Goal: Task Accomplishment & Management: Complete application form

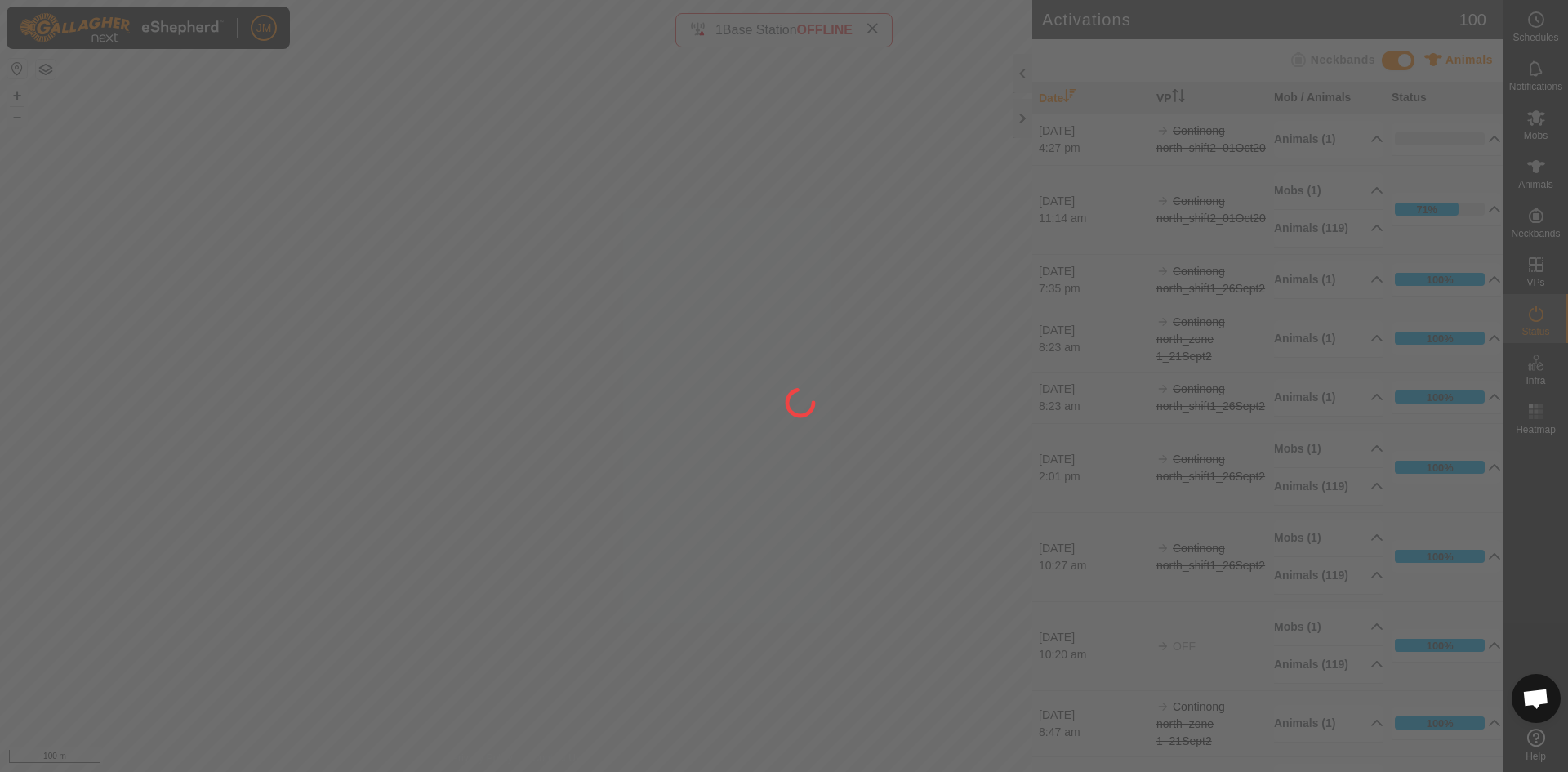
drag, startPoint x: 874, startPoint y: 194, endPoint x: 779, endPoint y: 211, distance: 96.5
click at [779, 211] on div at bounding box center [784, 386] width 1568 height 772
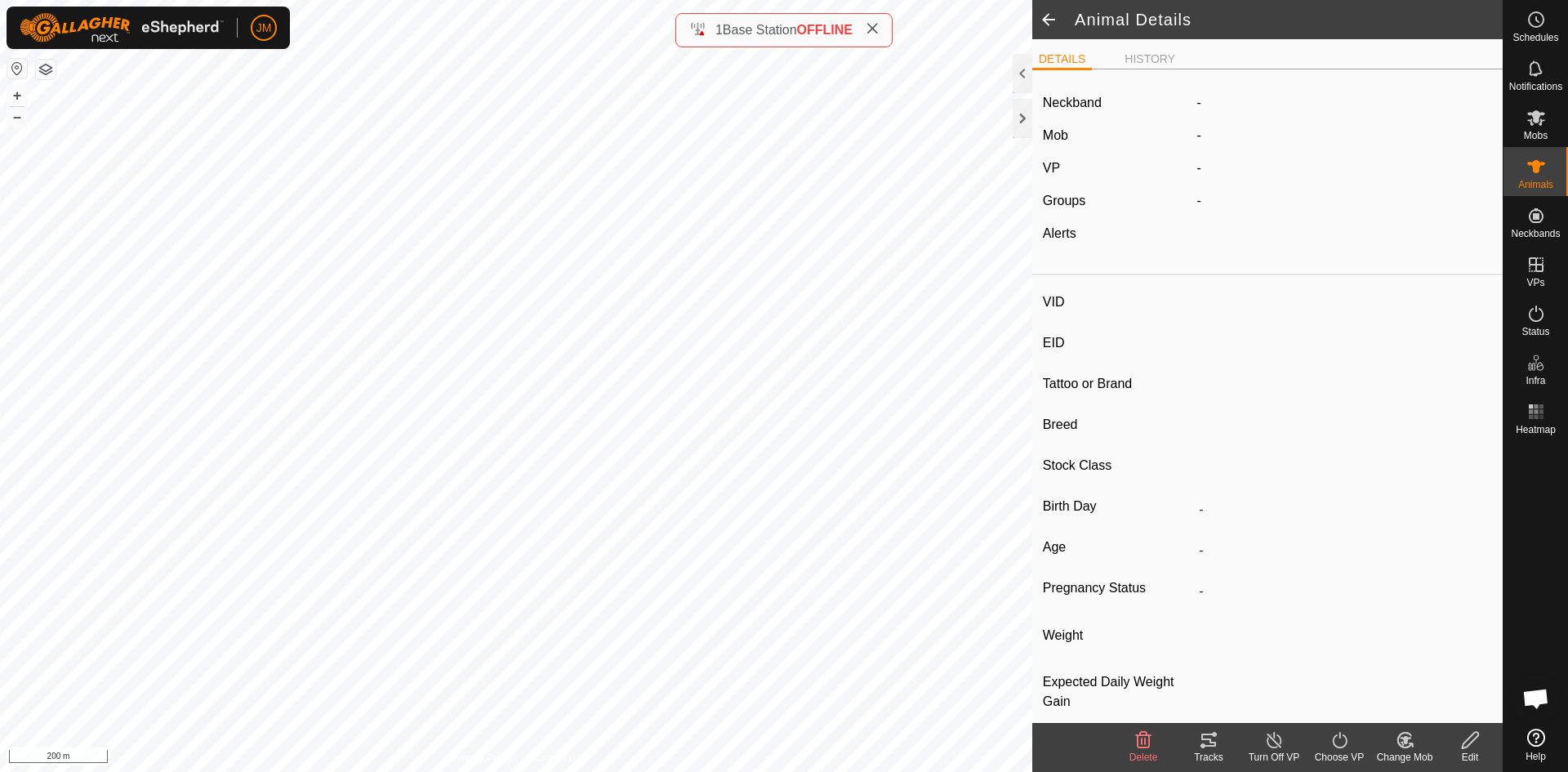
type input "18302"
type input "-"
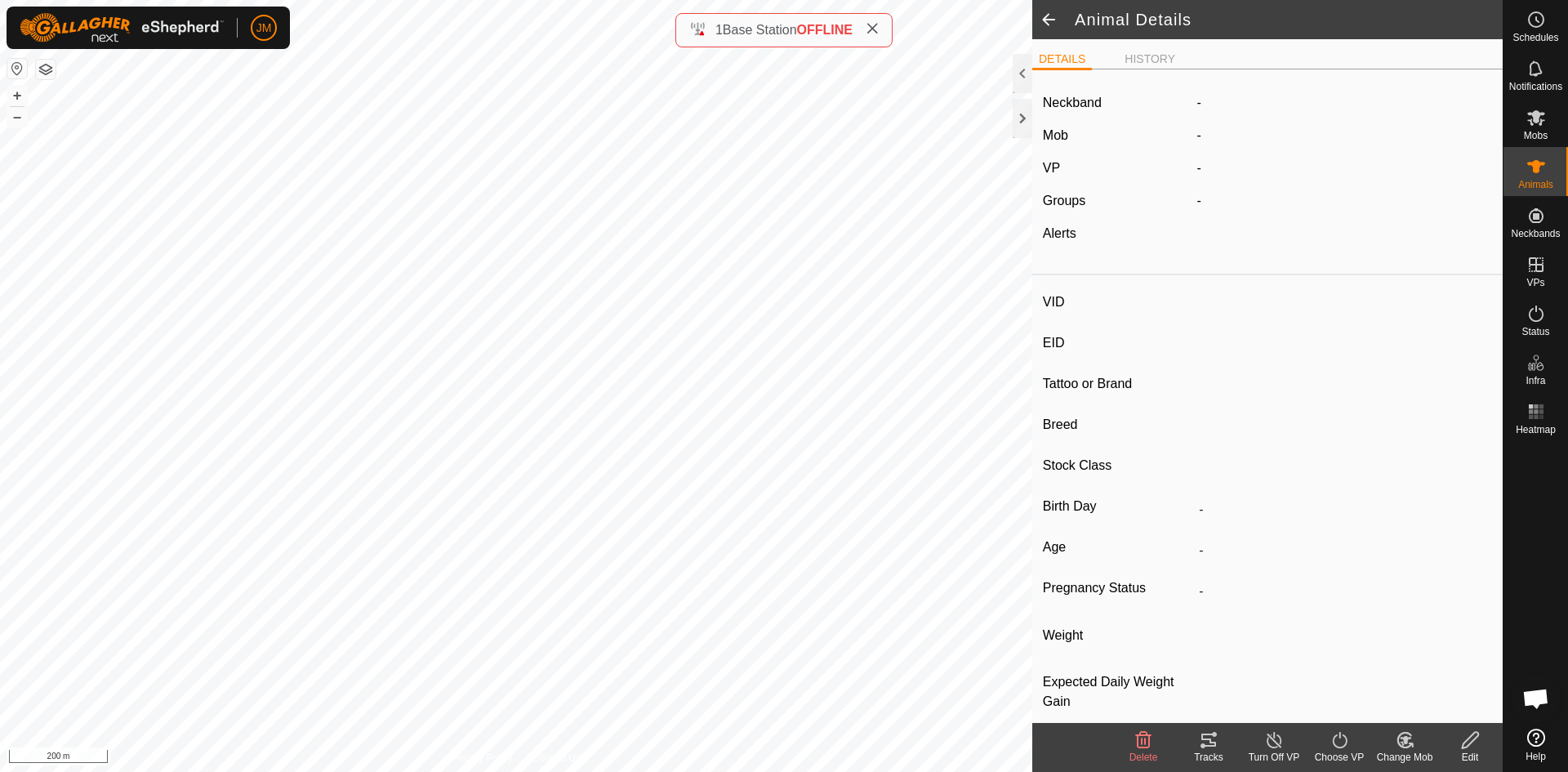
type input "-"
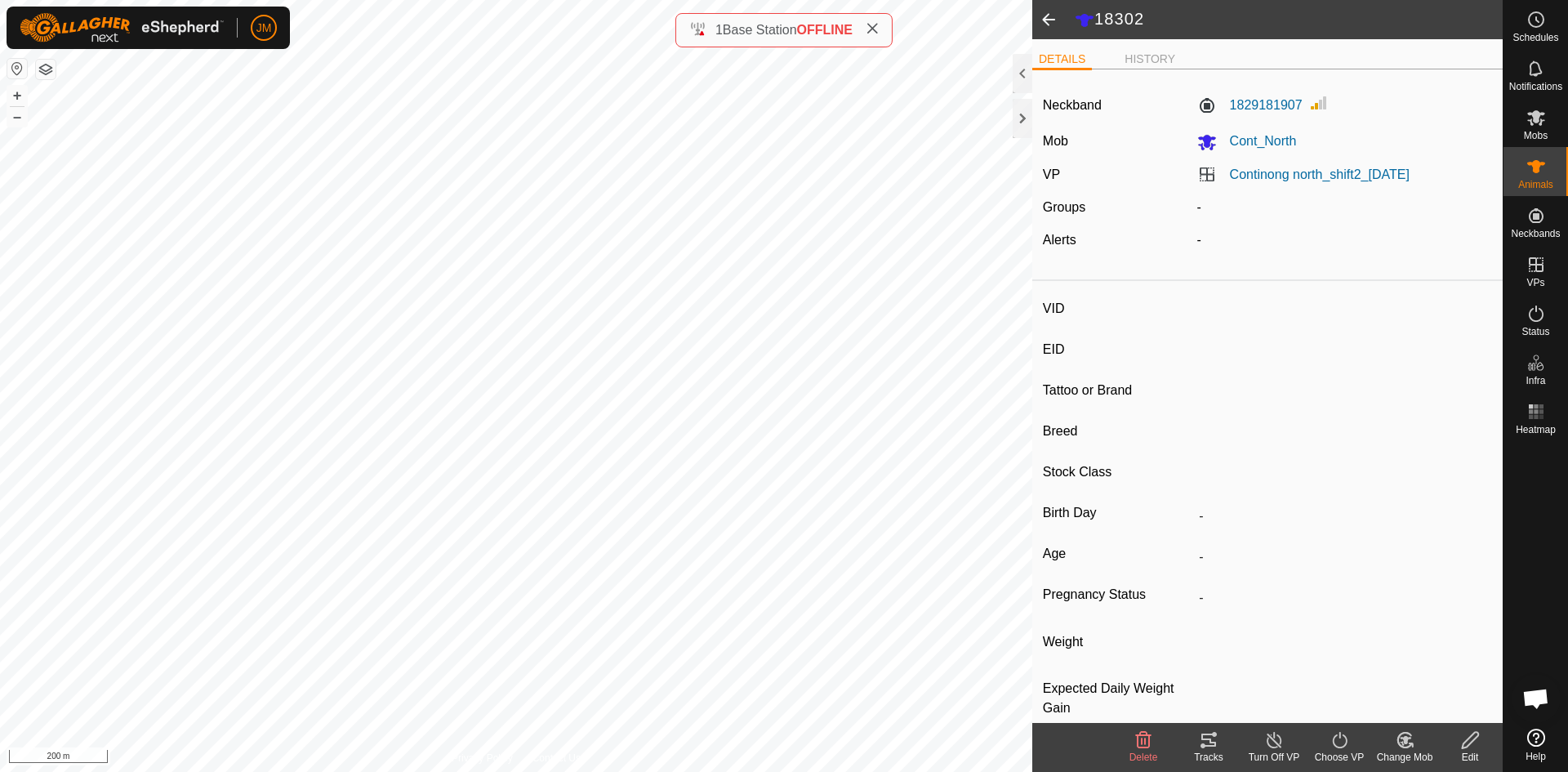
type input "21418"
type input "-"
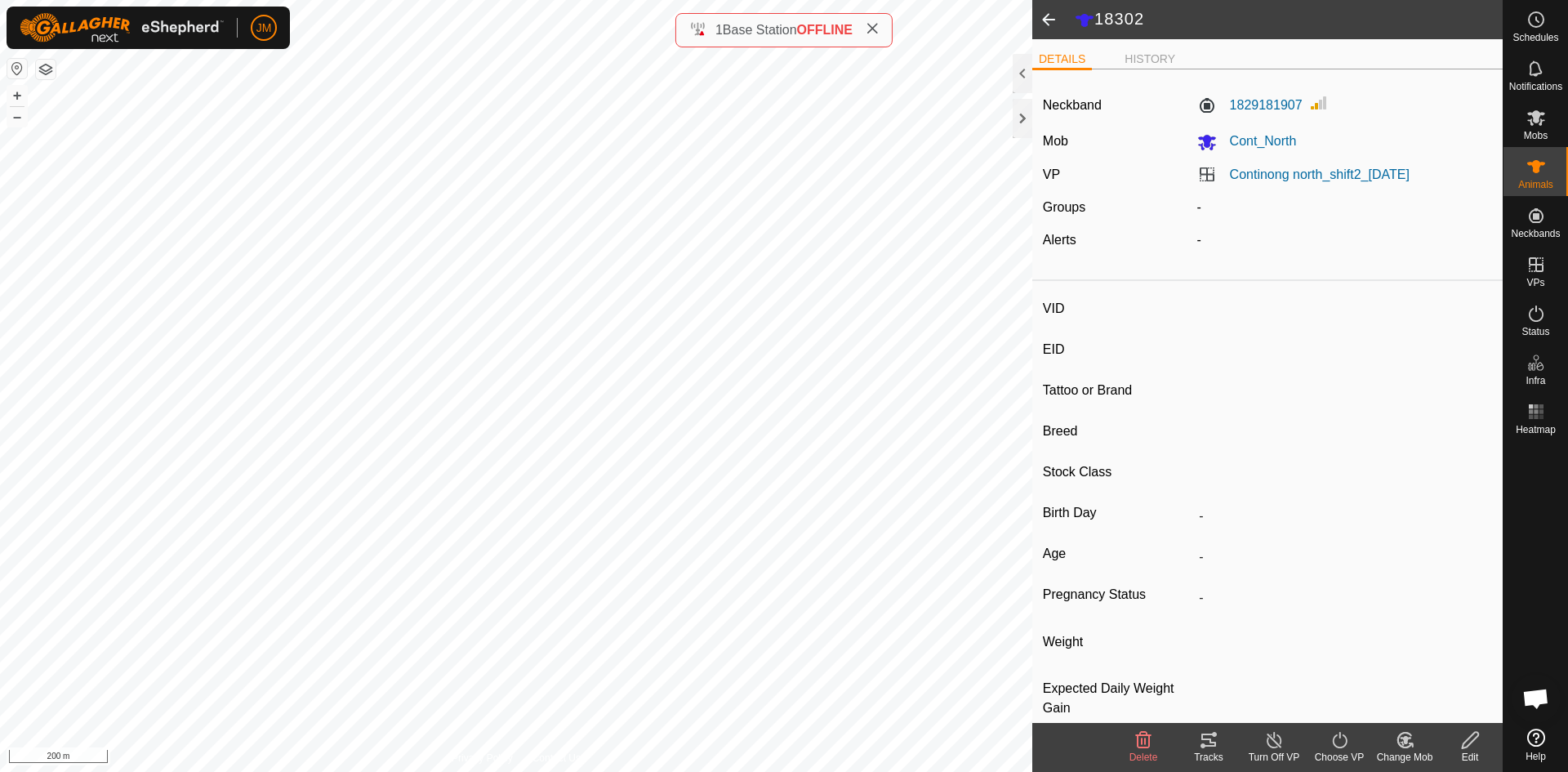
type input "-"
click at [878, 35] on span at bounding box center [872, 30] width 13 height 19
type input "18813"
type input "-"
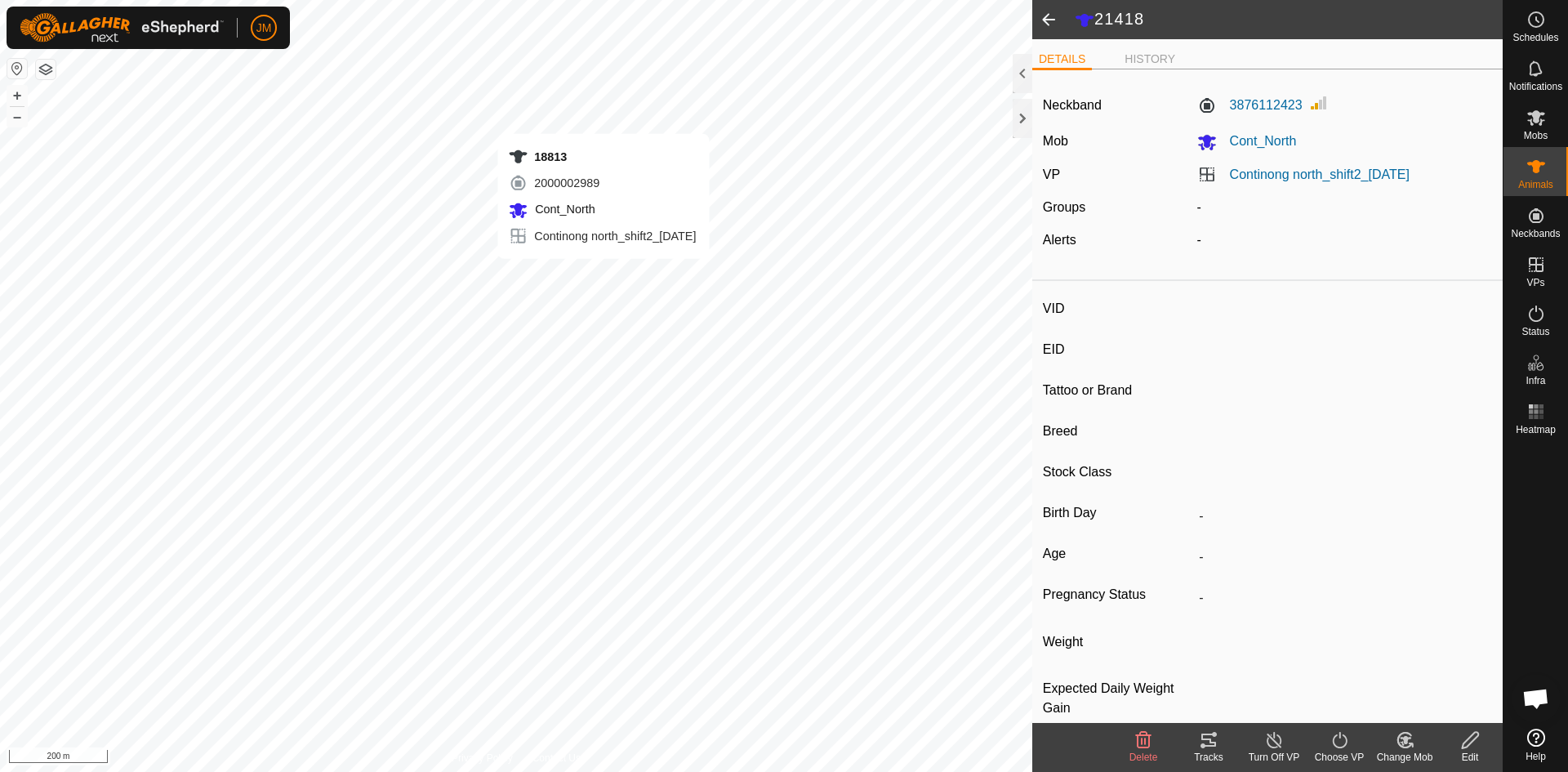
type input "-"
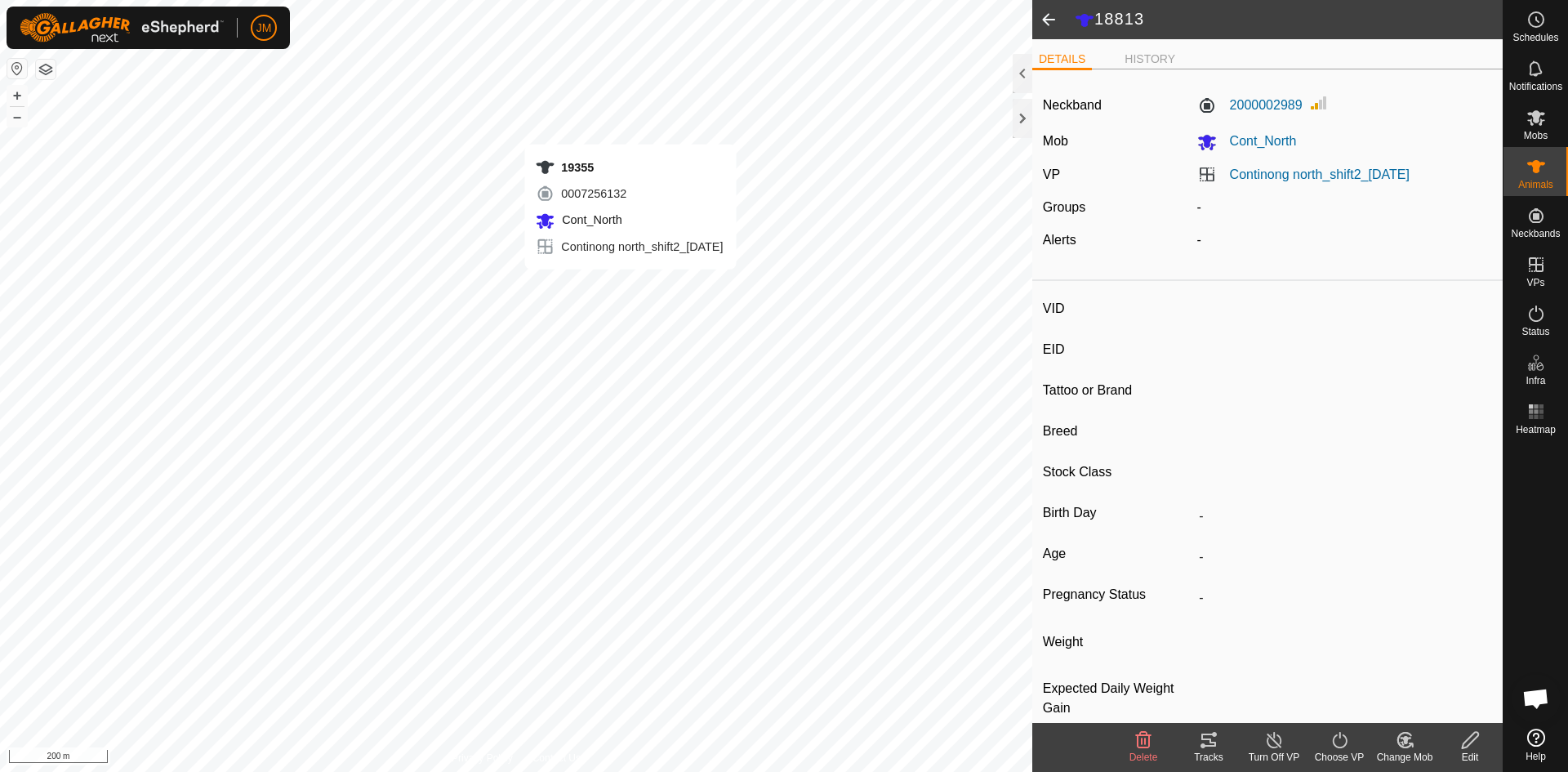
type input "19355"
type input "-"
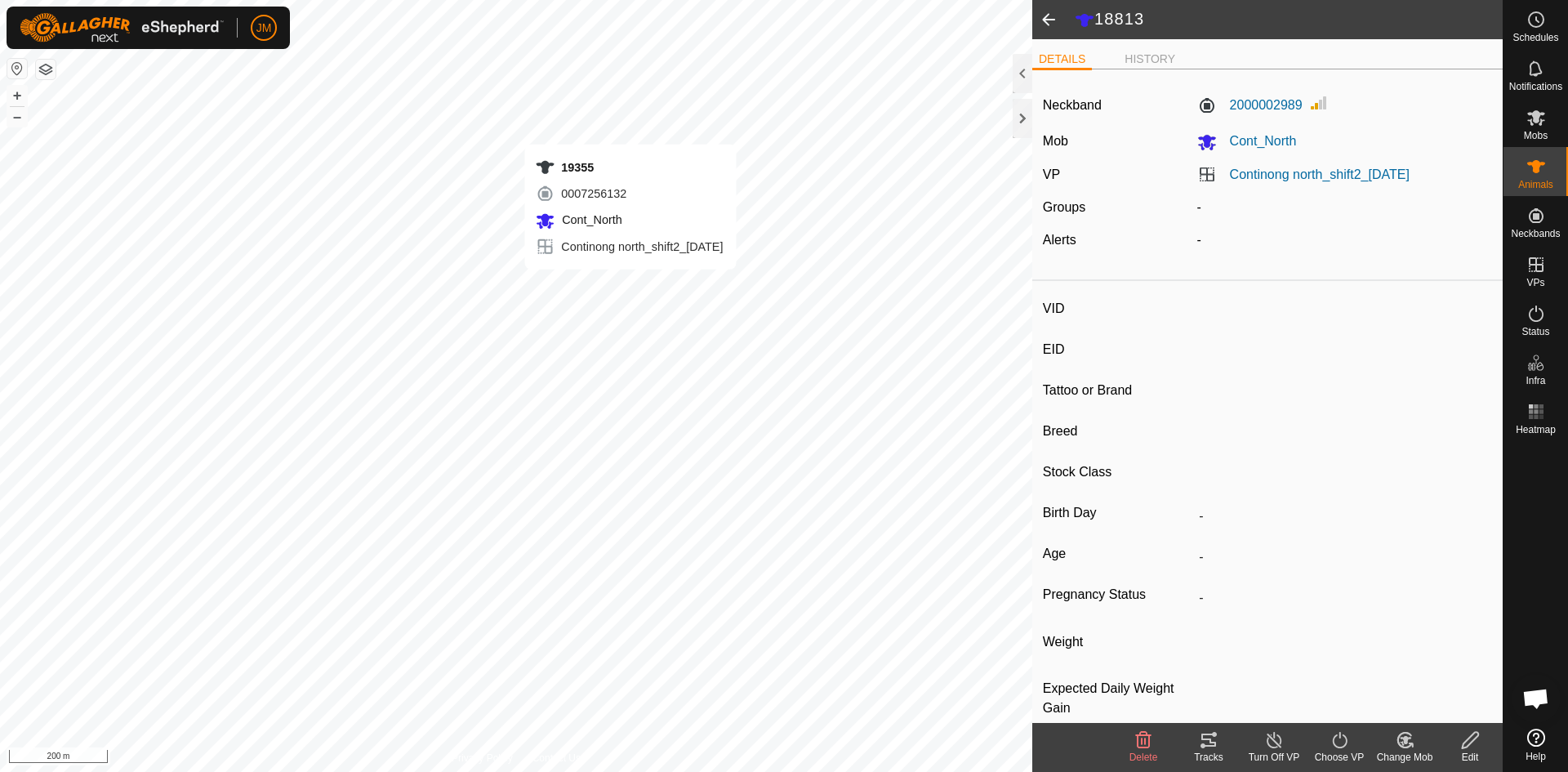
type input "-"
type input "220849"
type input "-"
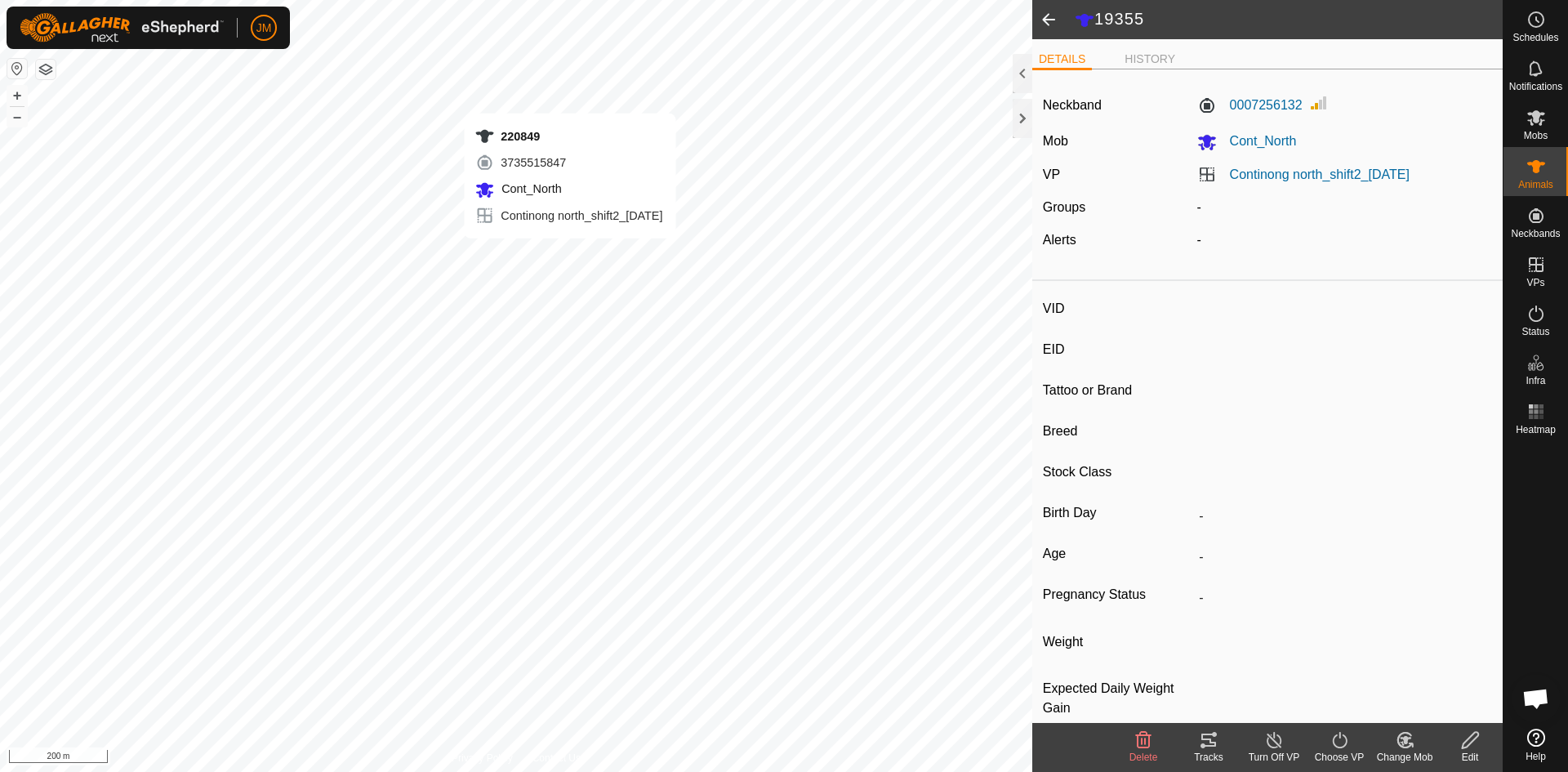
type input "-"
click at [1527, 320] on icon at bounding box center [1536, 313] width 19 height 19
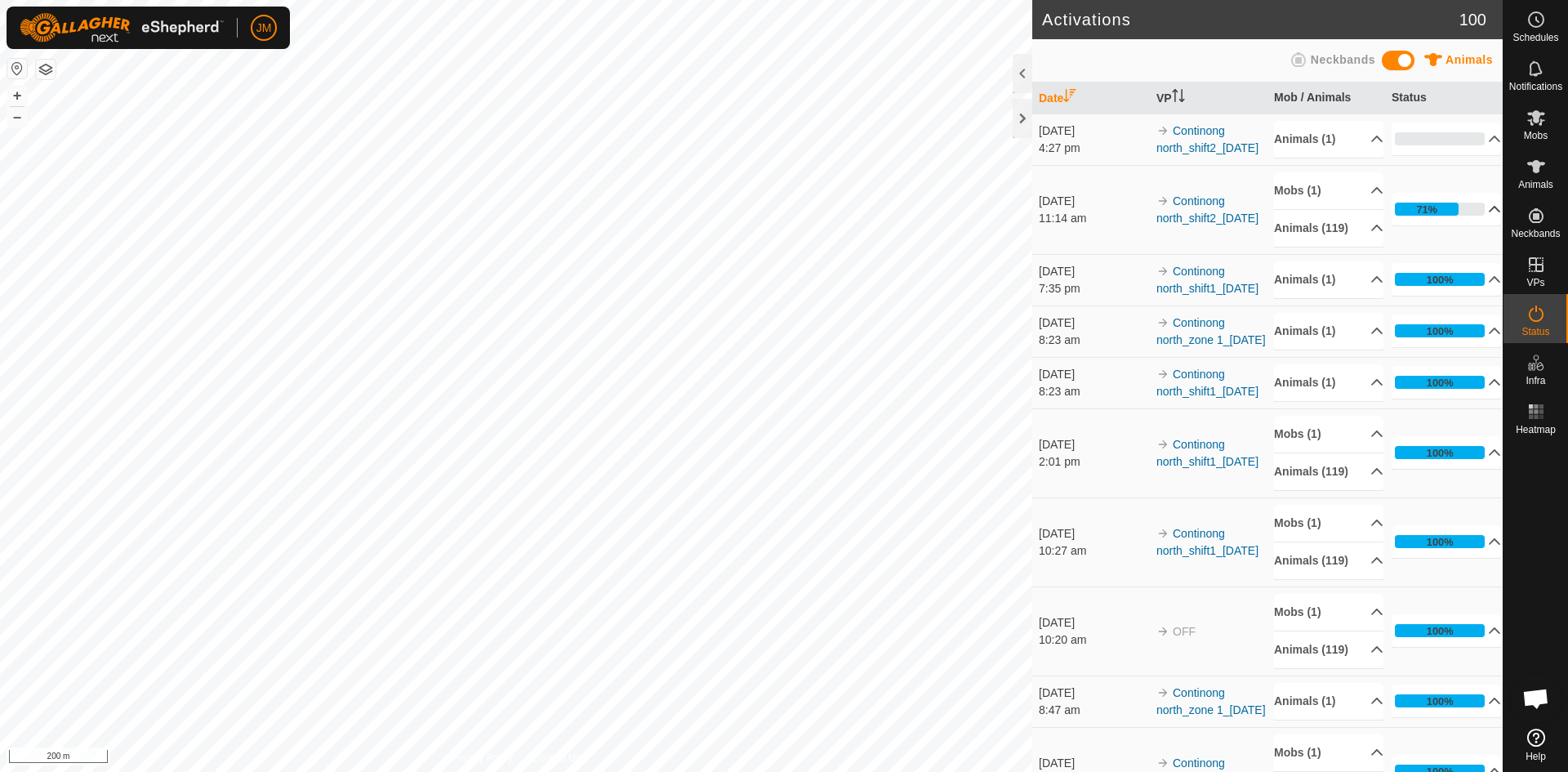
click at [1474, 213] on p-accordion-header "71%" at bounding box center [1446, 209] width 109 height 32
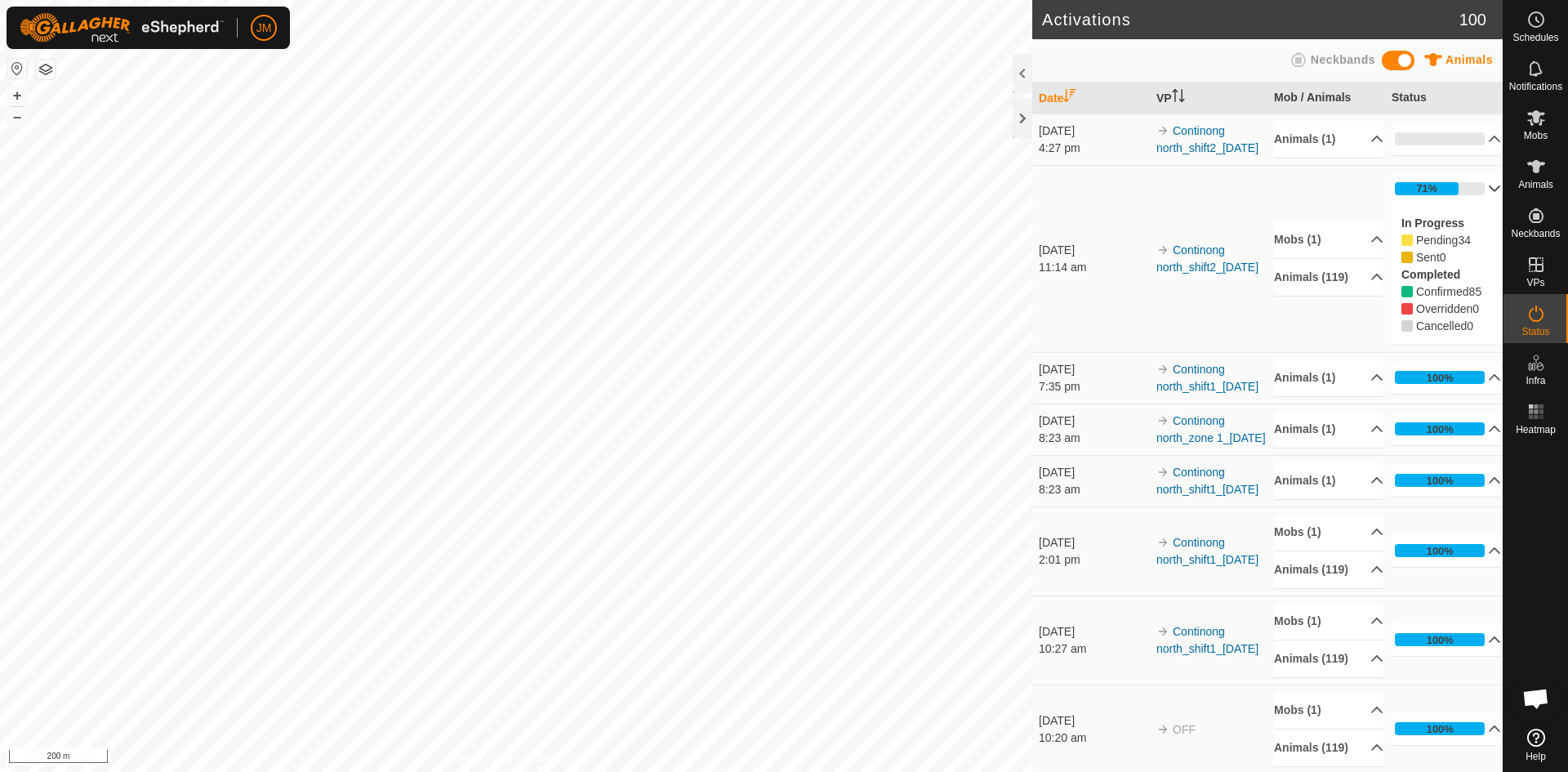
click at [1475, 203] on p-accordion-header "71%" at bounding box center [1446, 188] width 109 height 32
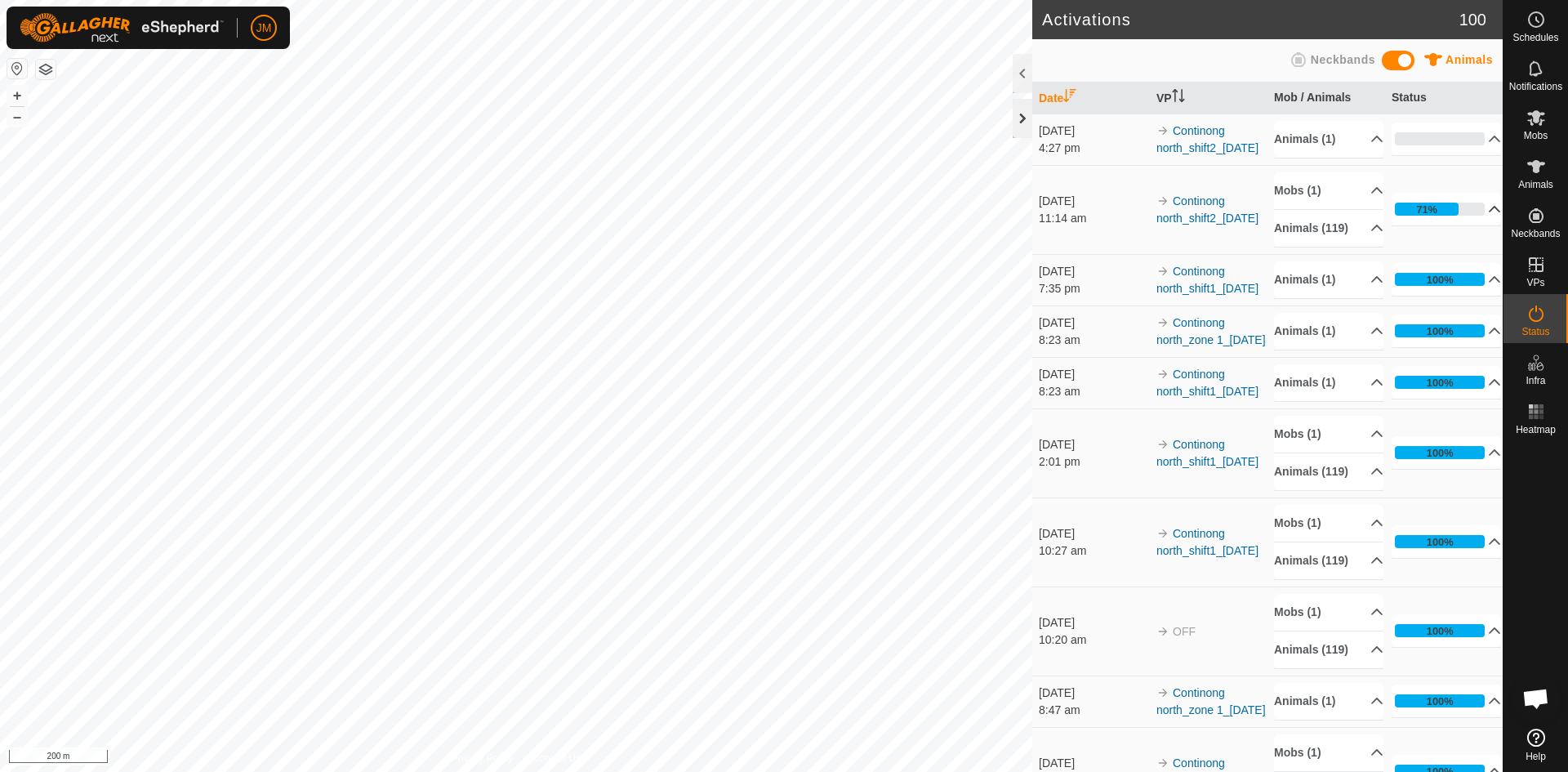
click at [1016, 123] on div at bounding box center [1021, 118] width 19 height 39
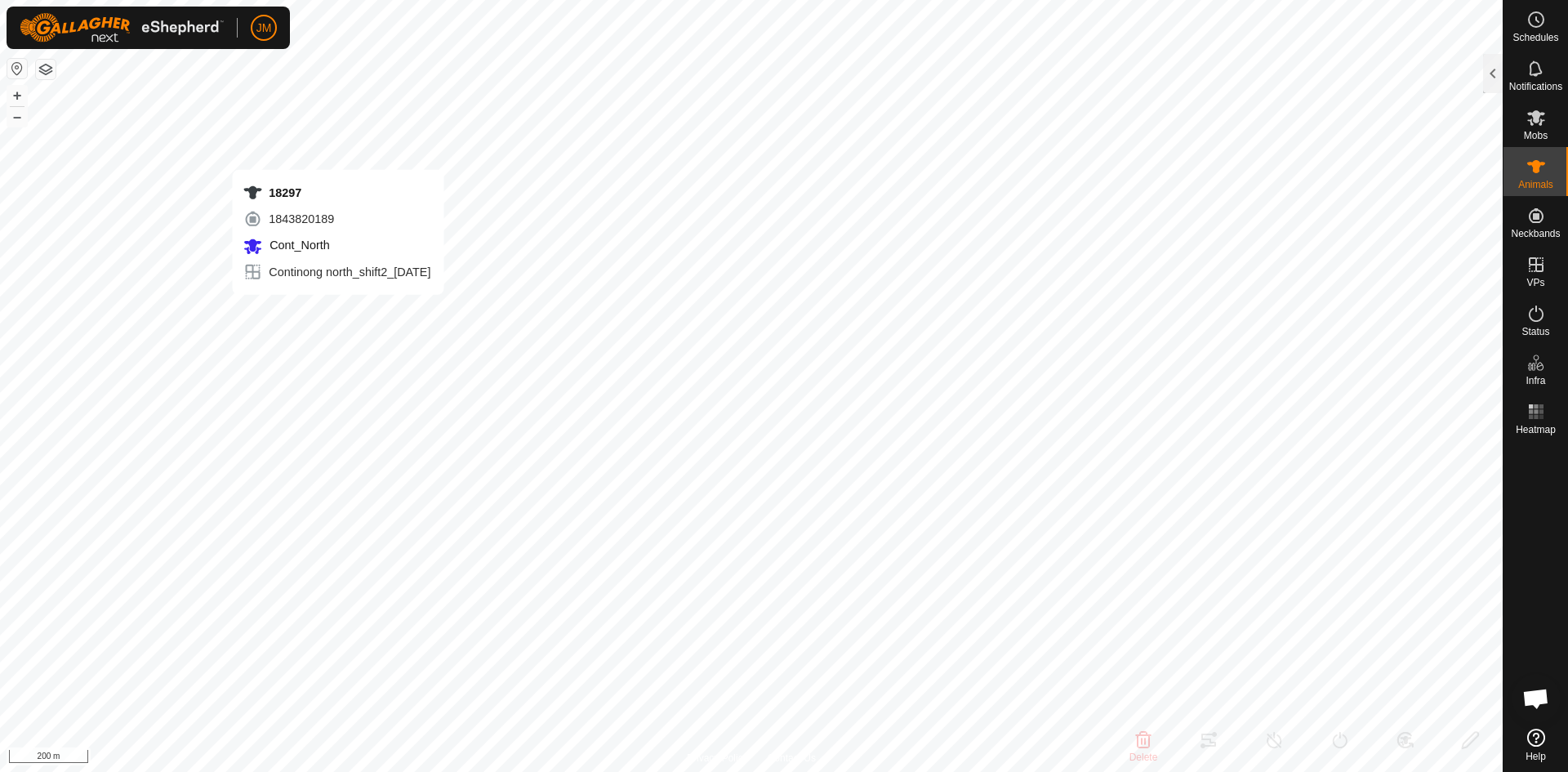
type input "18297"
type input "-"
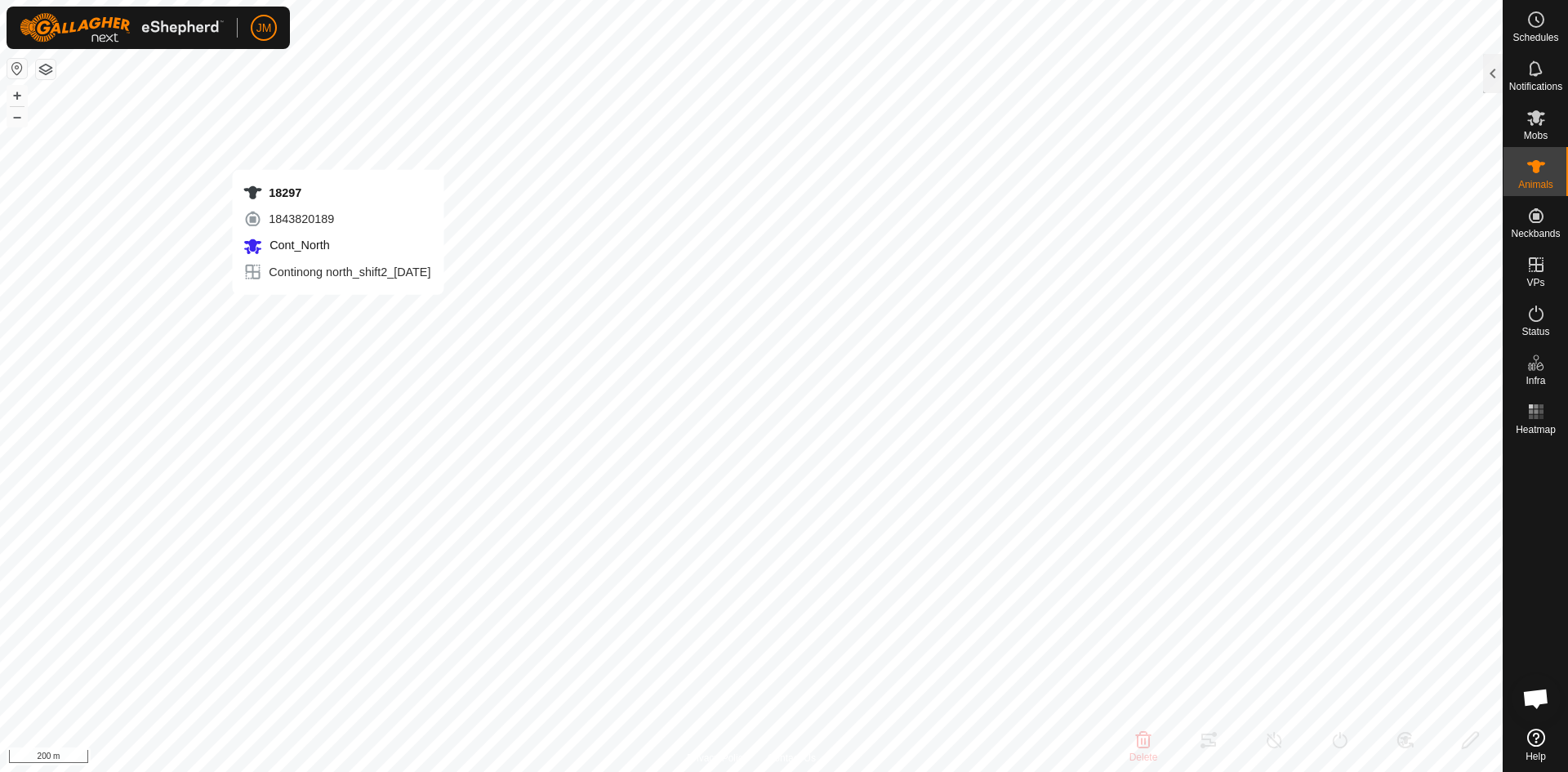
type input "-"
type input "240102"
type input "-"
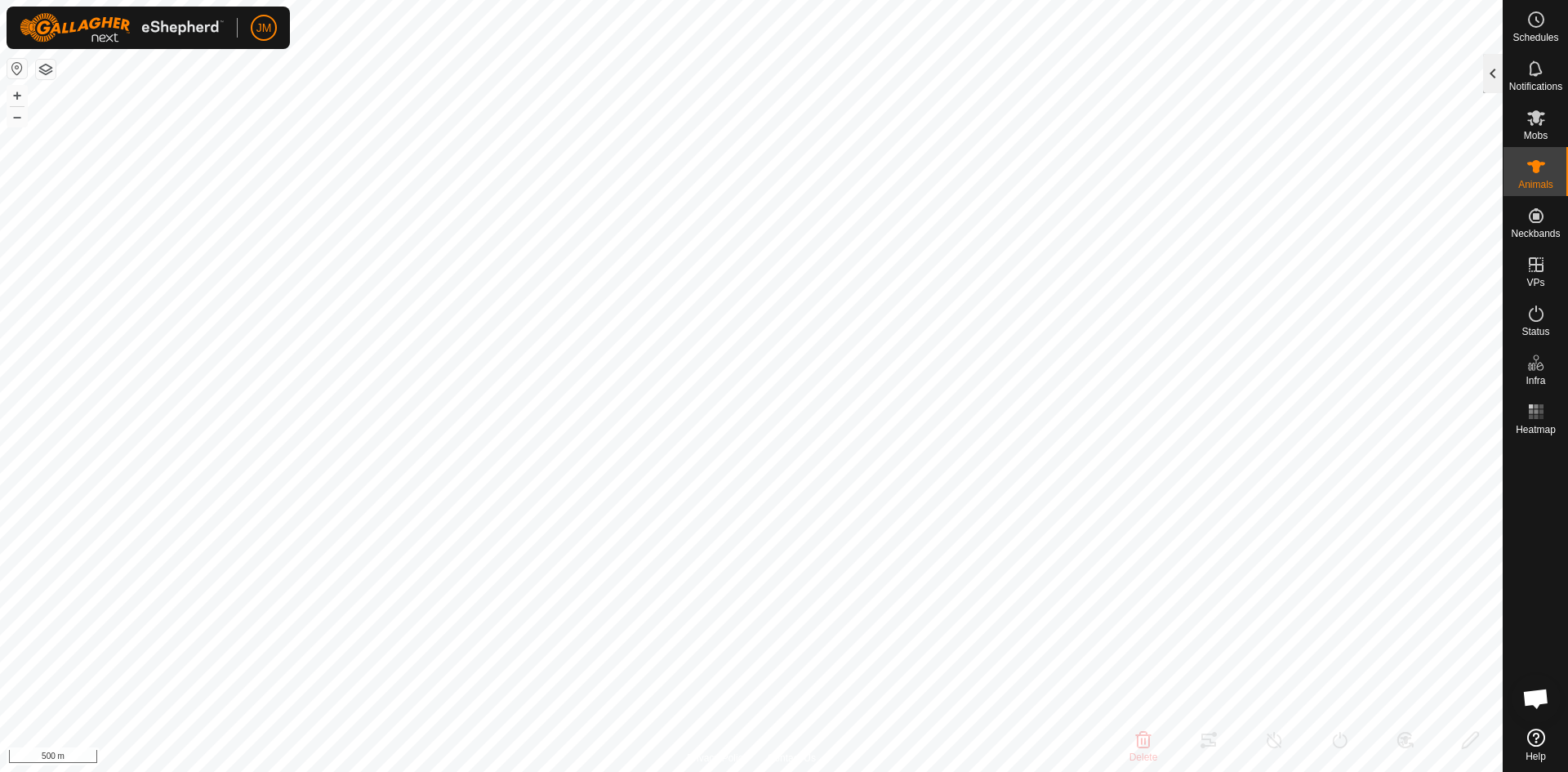
type input "-"
